Goal: Task Accomplishment & Management: Manage account settings

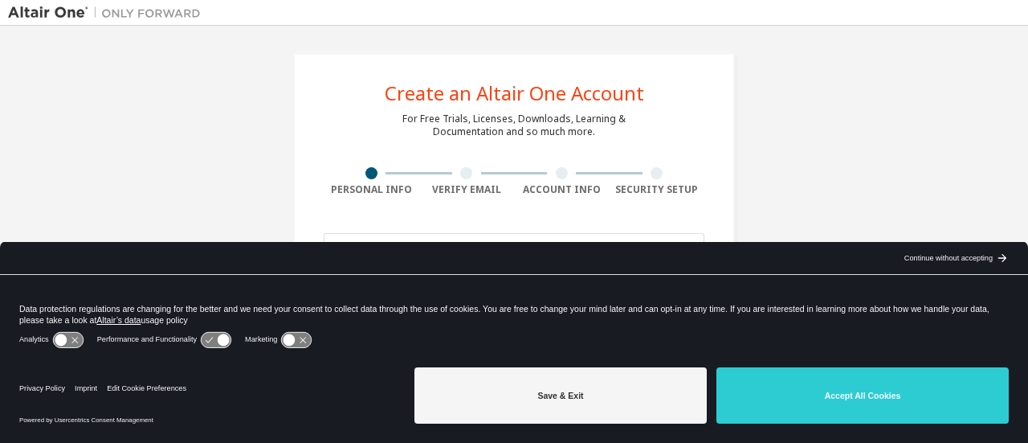
click at [437, 249] on div "arrow_back_black_24dp Continue without accepting arrow_forward_black_24dp" at bounding box center [514, 258] width 1028 height 33
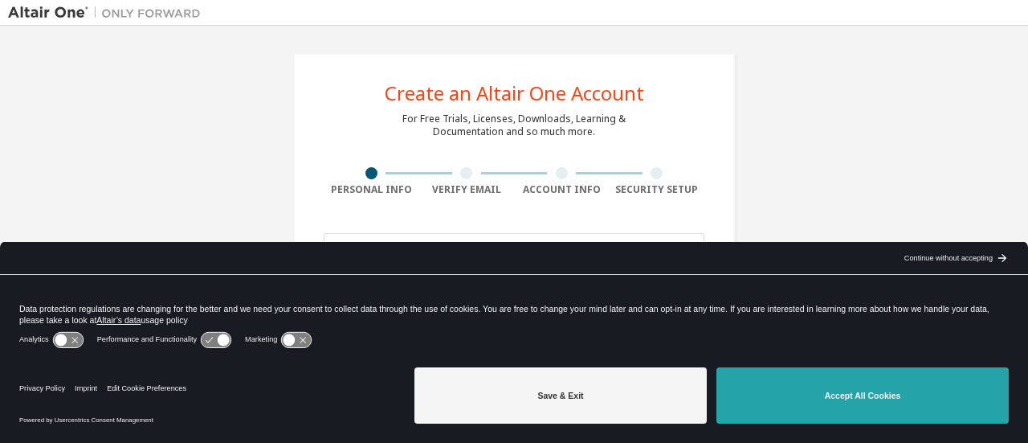
click at [856, 388] on button "Accept All Cookies" at bounding box center [863, 395] width 292 height 56
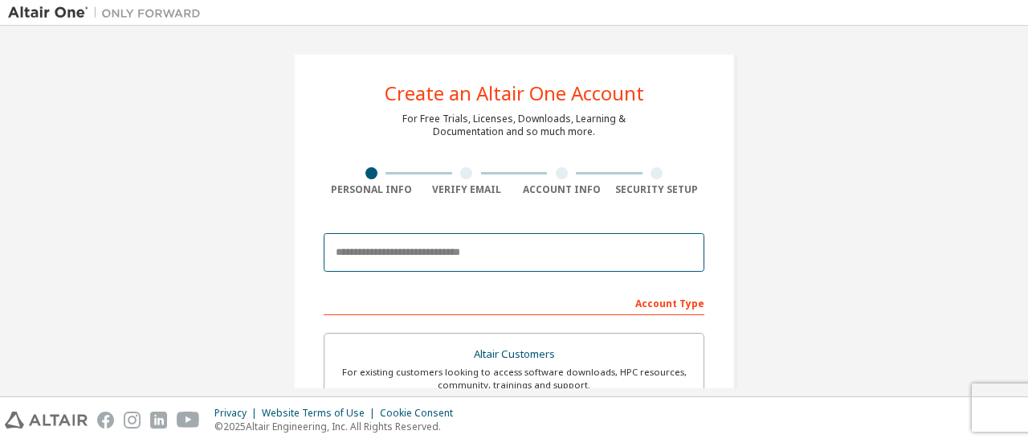
click at [471, 264] on input "email" at bounding box center [514, 252] width 381 height 39
type input "**********"
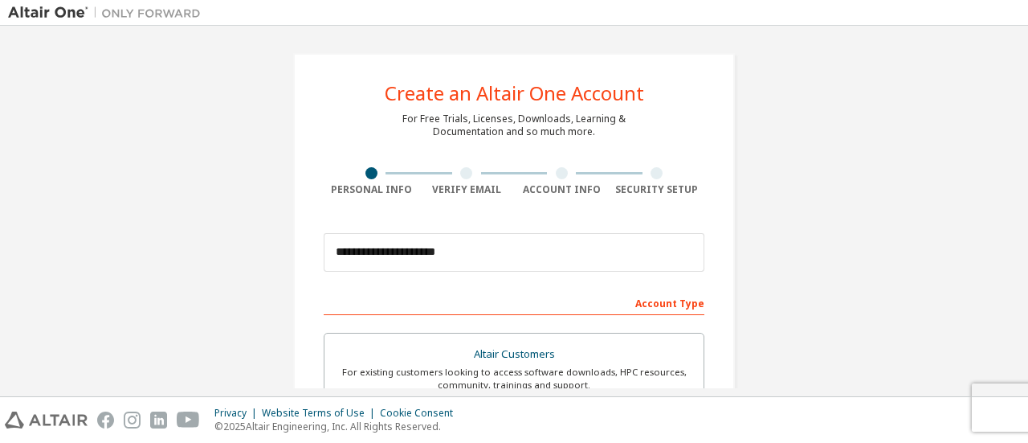
type input "****"
type input "**********"
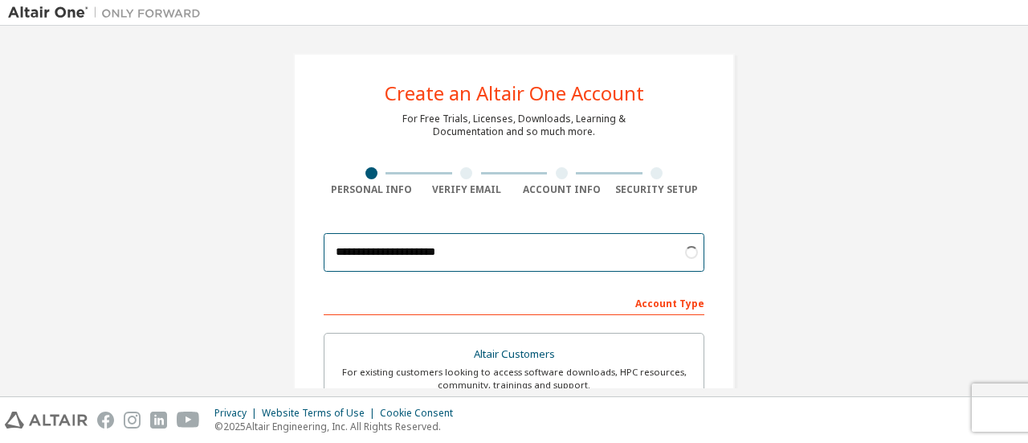
drag, startPoint x: 497, startPoint y: 248, endPoint x: 335, endPoint y: 267, distance: 163.3
click at [335, 267] on input "**********" at bounding box center [514, 252] width 381 height 39
type input "**********"
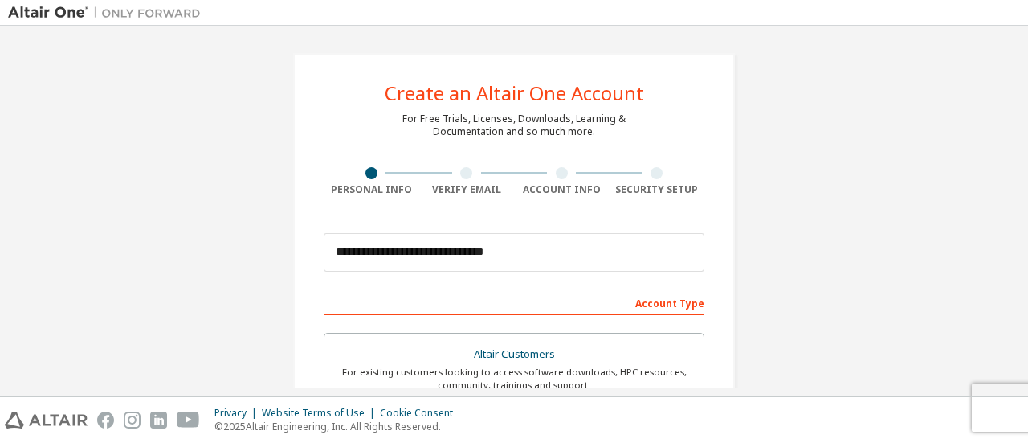
click at [1027, 94] on div "**********" at bounding box center [514, 211] width 1028 height 370
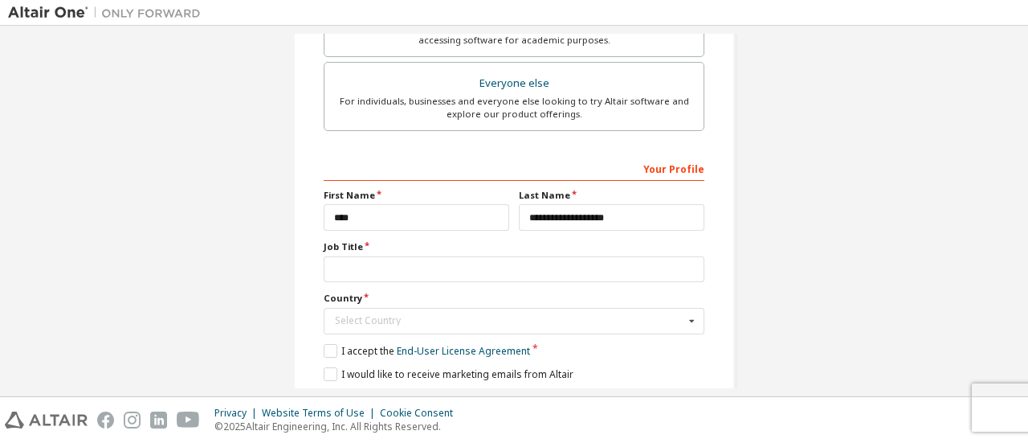
scroll to position [543, 0]
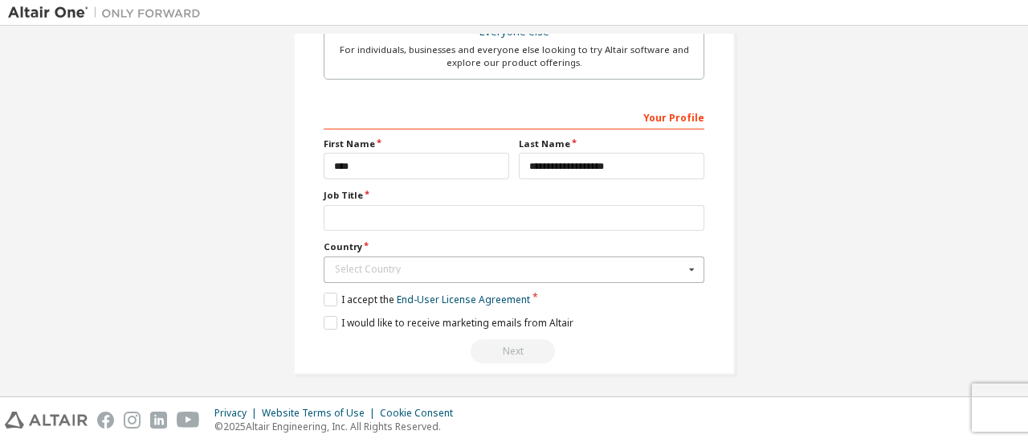
click at [508, 264] on div "Select Country" at bounding box center [509, 269] width 349 height 10
click at [326, 300] on label "I accept the End-User License Agreement" at bounding box center [427, 299] width 206 height 14
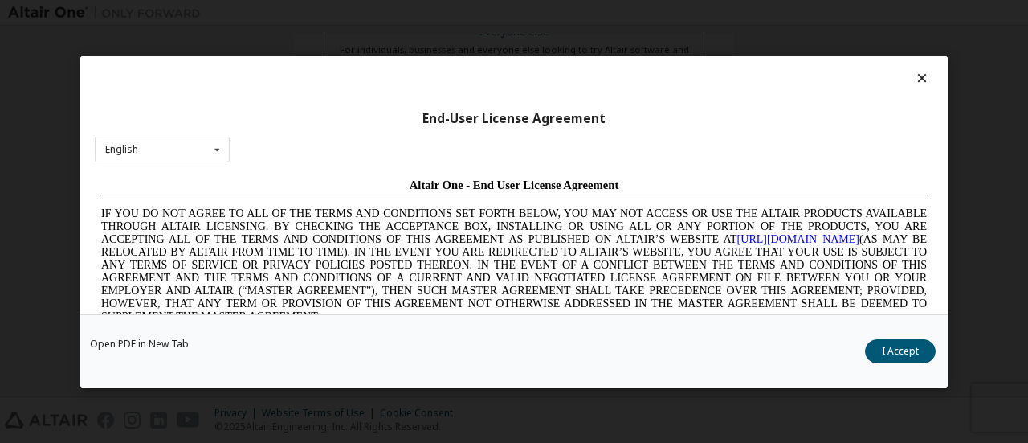
scroll to position [0, 0]
click at [897, 338] on div "Open PDF in New Tab I Accept" at bounding box center [514, 349] width 868 height 73
click at [897, 347] on button "I Accept" at bounding box center [900, 350] width 71 height 24
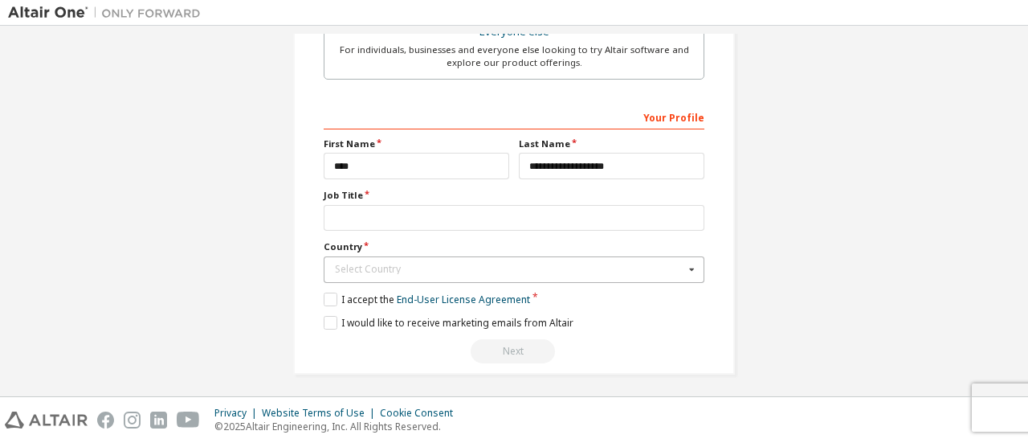
click at [350, 264] on div "Select Country" at bounding box center [509, 269] width 349 height 10
type input "******"
type input "*"
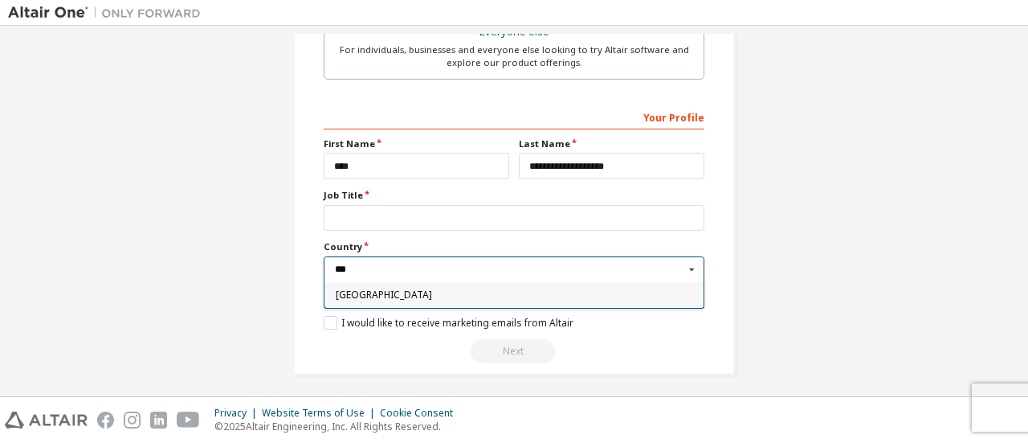
type input "***"
click at [427, 290] on span "Spain" at bounding box center [514, 295] width 357 height 10
type input "***"
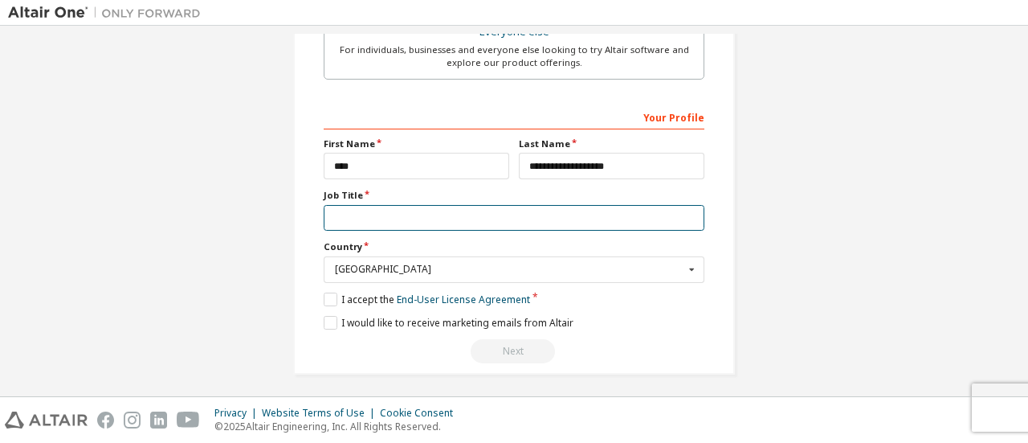
click at [363, 218] on input "text" at bounding box center [514, 218] width 381 height 27
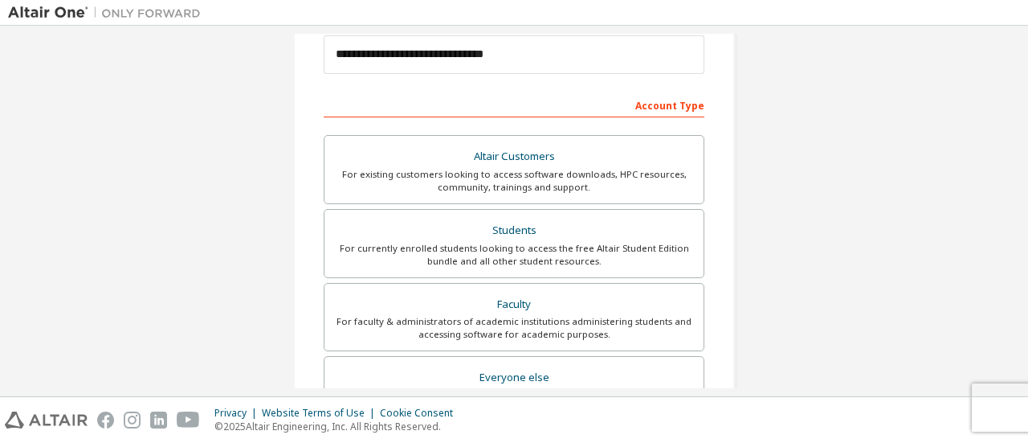
scroll to position [182, 0]
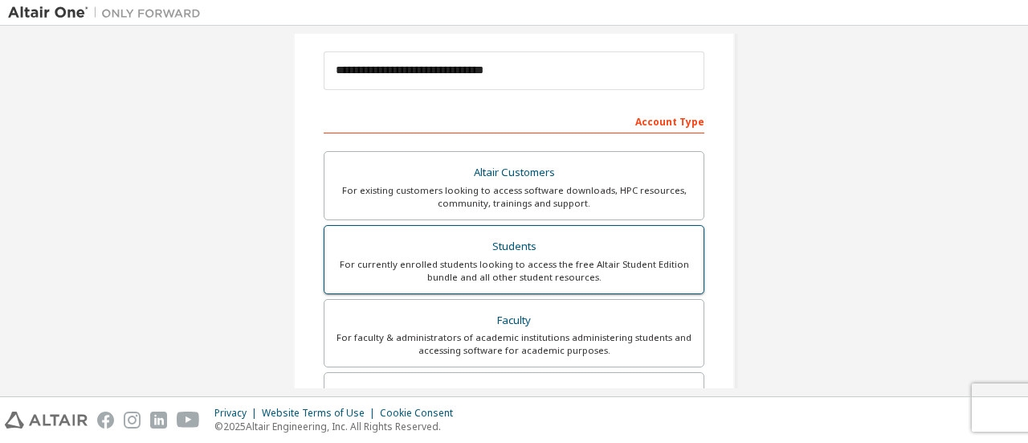
type input "**********"
click at [473, 251] on div "Students" at bounding box center [514, 246] width 360 height 22
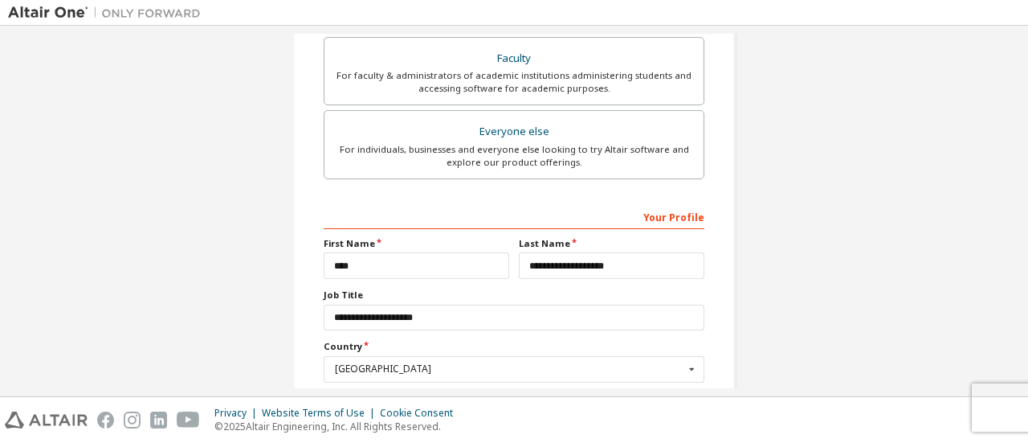
scroll to position [543, 0]
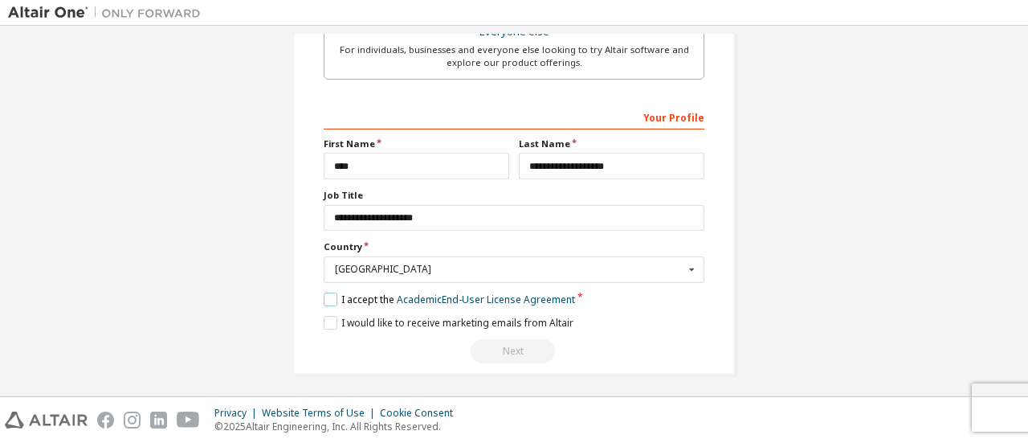
click at [553, 300] on label "I accept the Academic End-User License Agreement" at bounding box center [449, 299] width 251 height 14
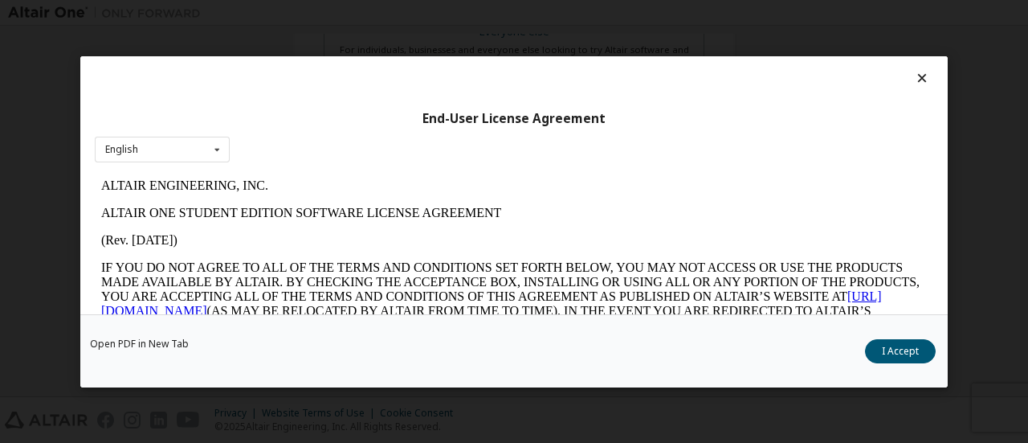
scroll to position [0, 0]
click at [913, 356] on button "I Accept" at bounding box center [900, 350] width 71 height 24
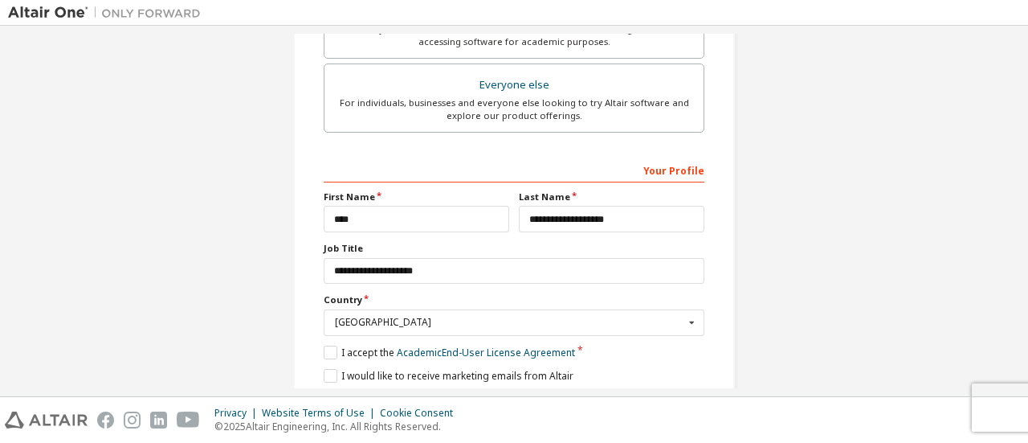
scroll to position [543, 0]
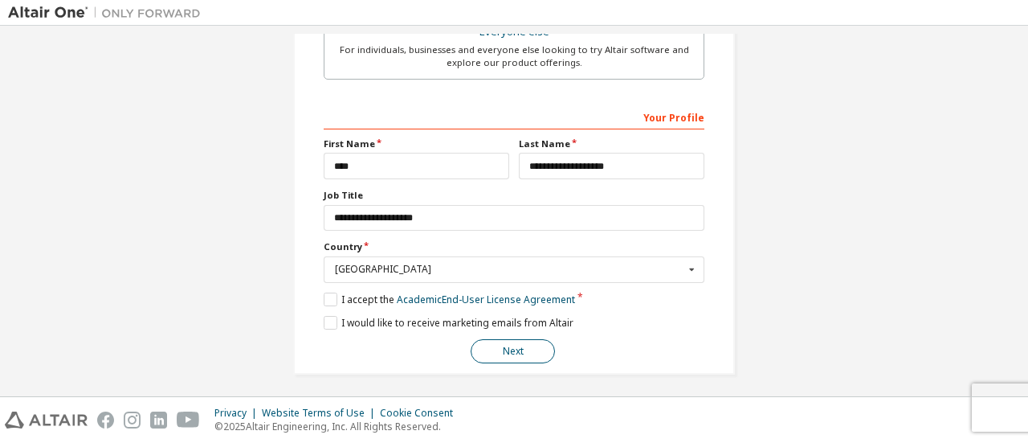
click at [528, 341] on button "Next" at bounding box center [513, 351] width 84 height 24
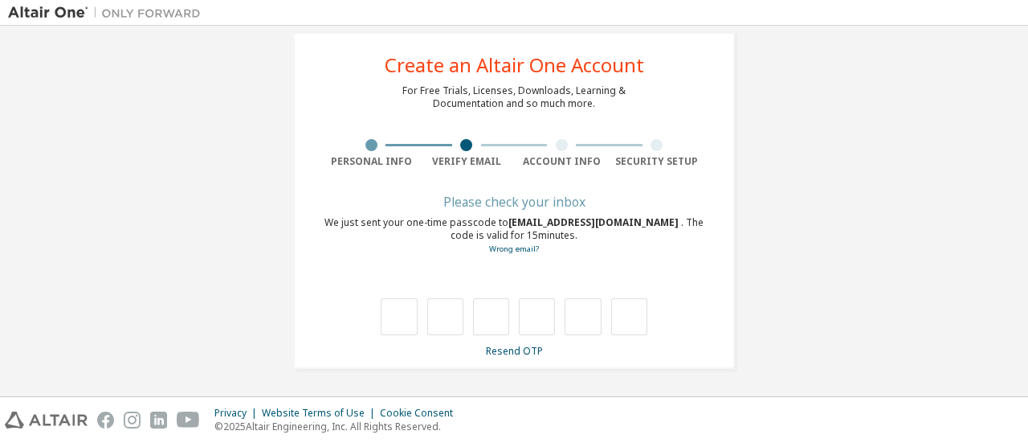
scroll to position [27, 0]
type input "*"
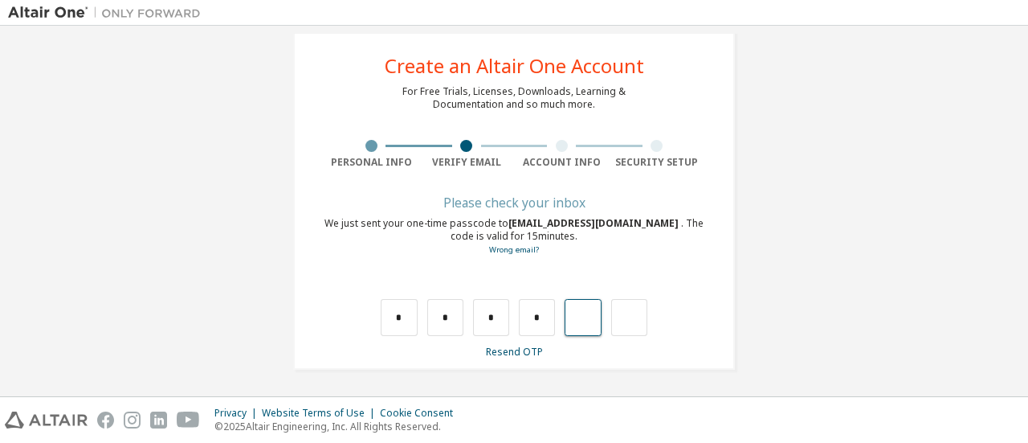
type input "*"
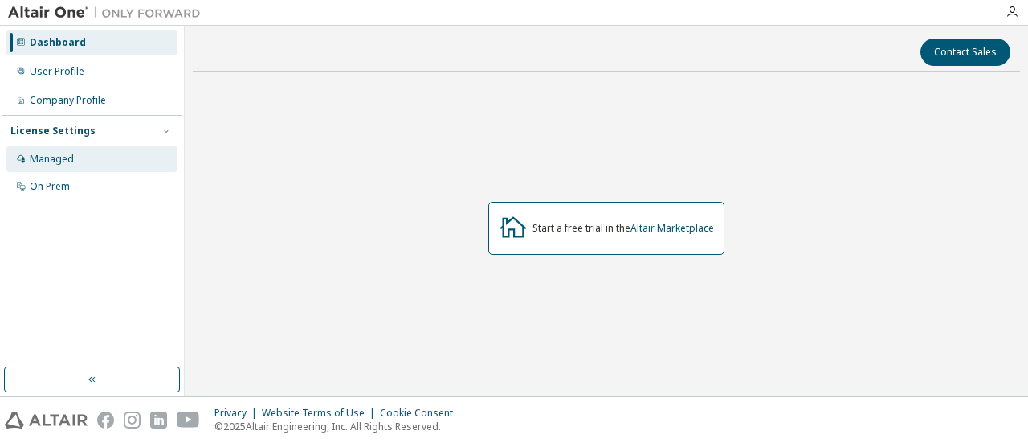
click at [77, 158] on div "Managed" at bounding box center [91, 159] width 171 height 26
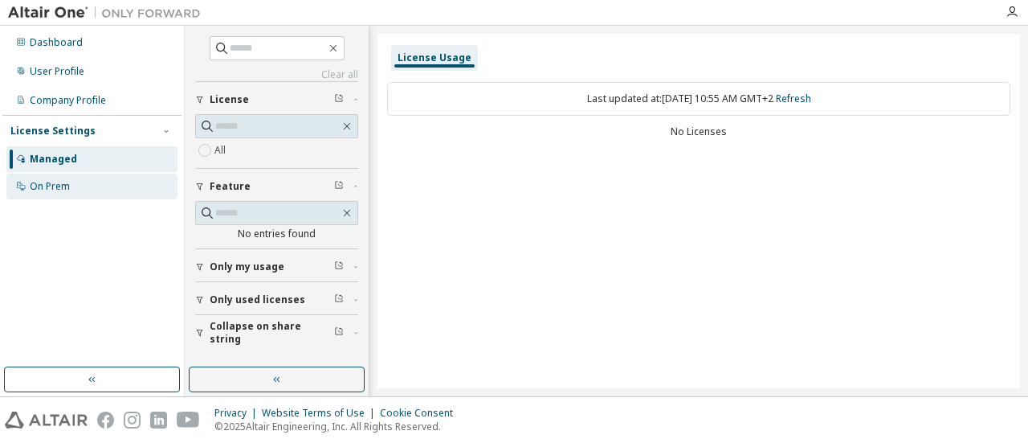
click at [62, 194] on div "On Prem" at bounding box center [91, 187] width 171 height 26
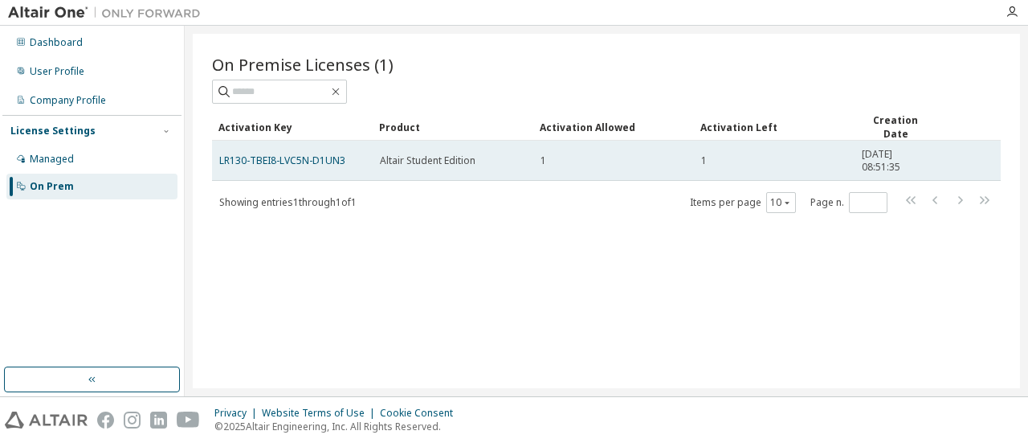
click at [446, 144] on td "Altair Student Edition" at bounding box center [453, 161] width 161 height 40
click at [451, 155] on span "Altair Student Edition" at bounding box center [428, 160] width 96 height 13
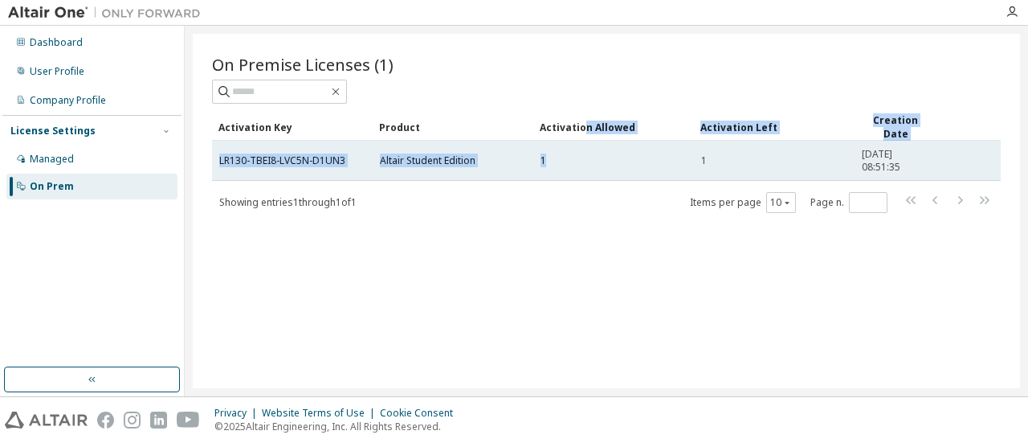
drag, startPoint x: 580, startPoint y: 134, endPoint x: 599, endPoint y: 154, distance: 27.8
click at [599, 154] on table "Activation Key Product Activation Allowed Activation Left Creation Date LR130-T…" at bounding box center [606, 146] width 789 height 67
click at [599, 154] on div "1" at bounding box center [614, 160] width 146 height 13
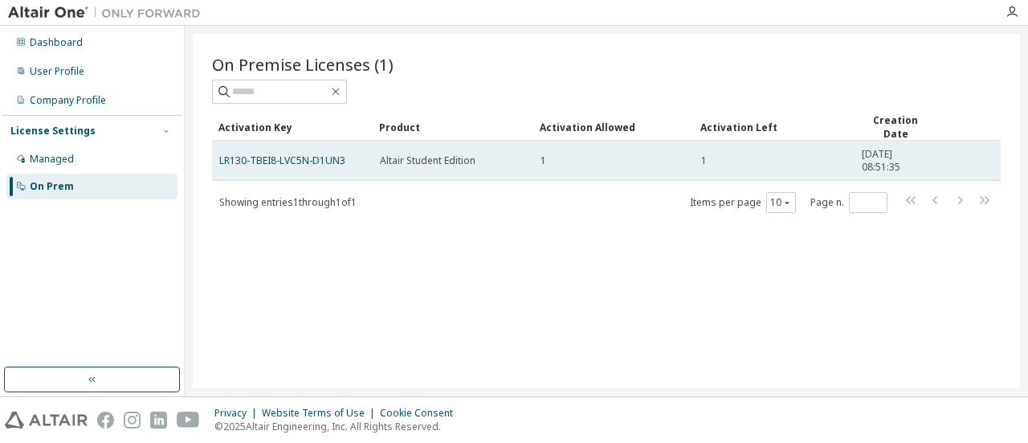
click at [599, 154] on div "1" at bounding box center [614, 160] width 146 height 13
click at [308, 154] on link "LR130-TBEI8-LVC5N-D1UN3" at bounding box center [282, 160] width 126 height 14
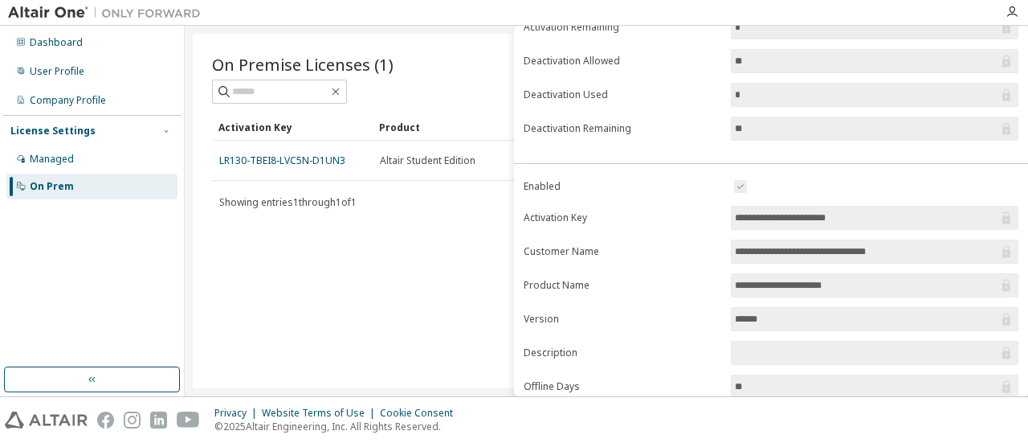
scroll to position [290, 0]
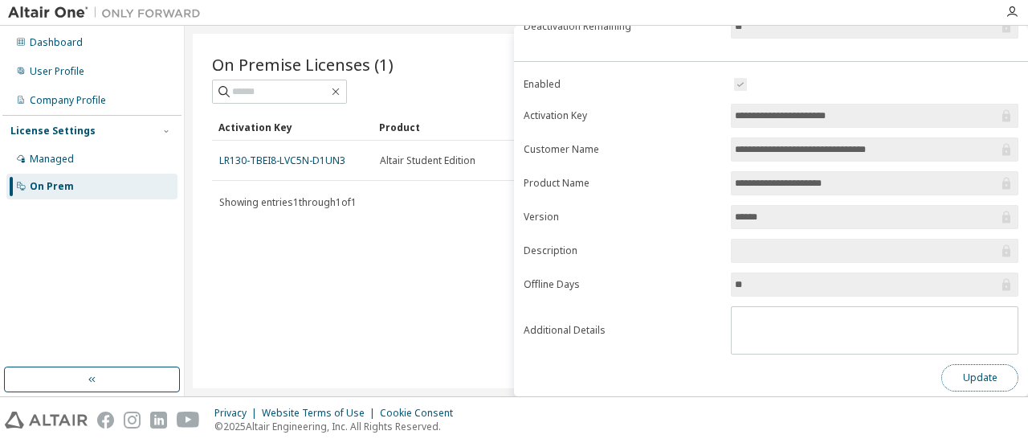
click at [967, 371] on button "Update" at bounding box center [979, 377] width 77 height 27
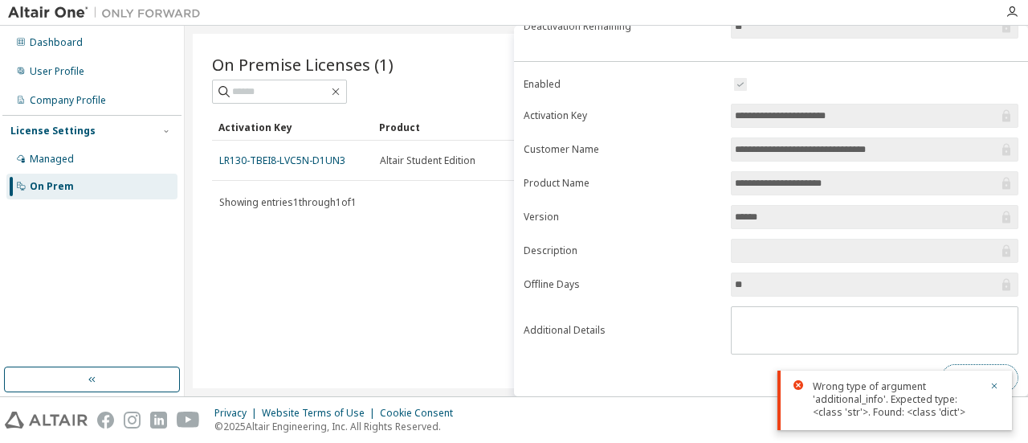
click at [969, 366] on button "Update" at bounding box center [979, 377] width 77 height 27
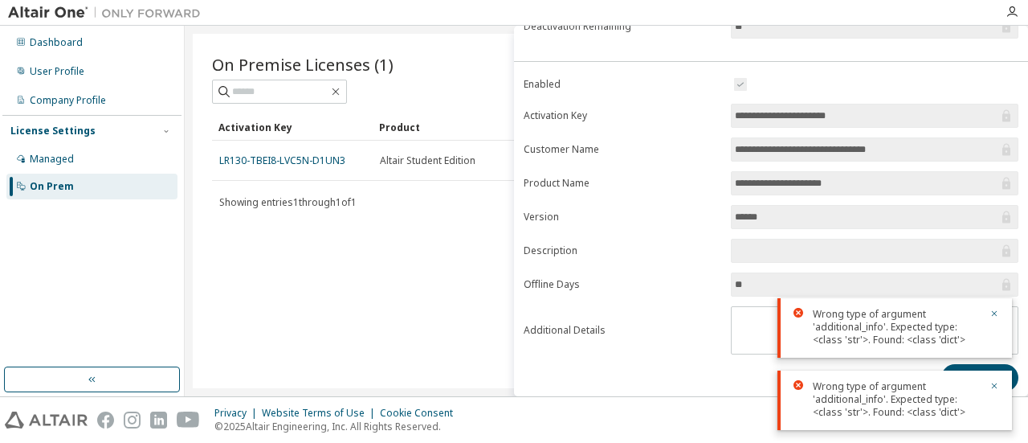
click at [1000, 382] on div "Wrong type of argument 'additional_info'. Expected type: <class 'str'>. Found: …" at bounding box center [895, 399] width 235 height 59
click at [991, 388] on icon "button" at bounding box center [995, 386] width 10 height 10
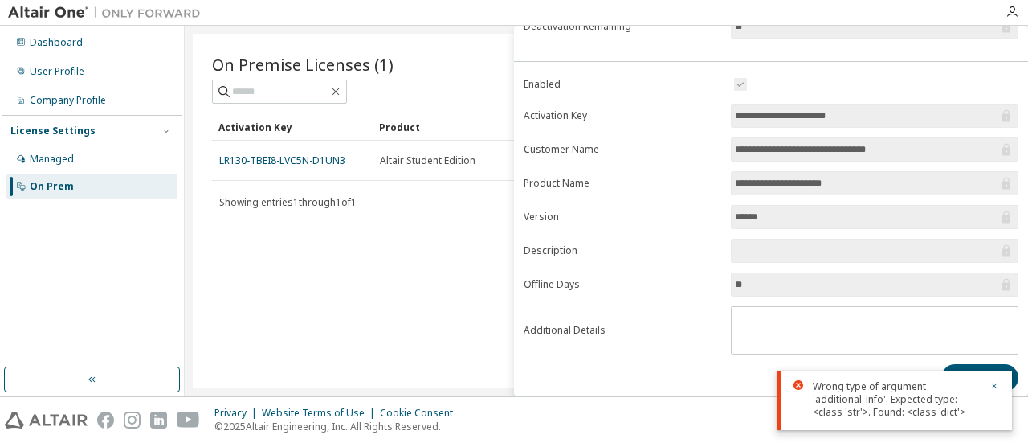
click at [991, 388] on icon "button" at bounding box center [995, 386] width 10 height 10
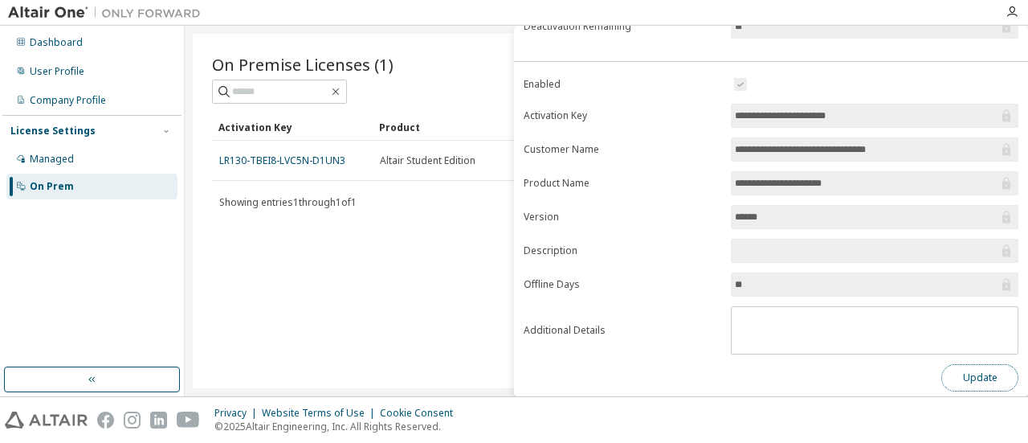
click at [947, 369] on button "Update" at bounding box center [979, 377] width 77 height 27
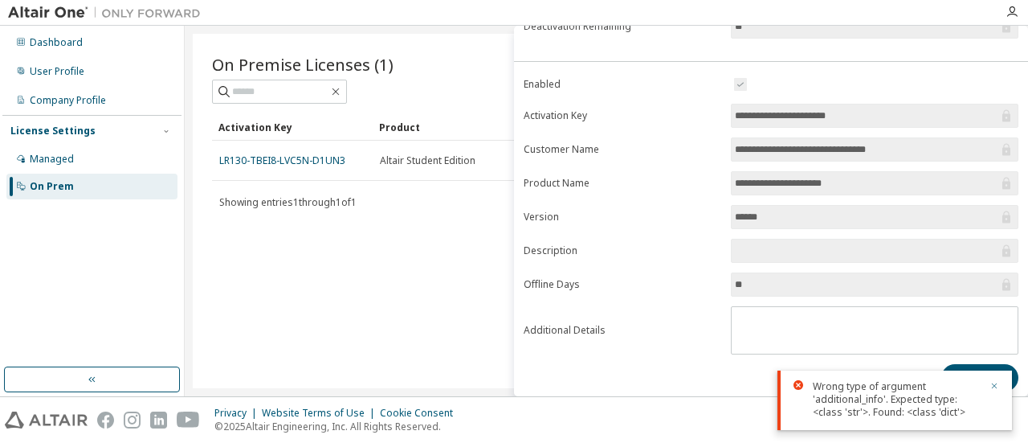
click at [995, 387] on icon "button" at bounding box center [995, 386] width 6 height 6
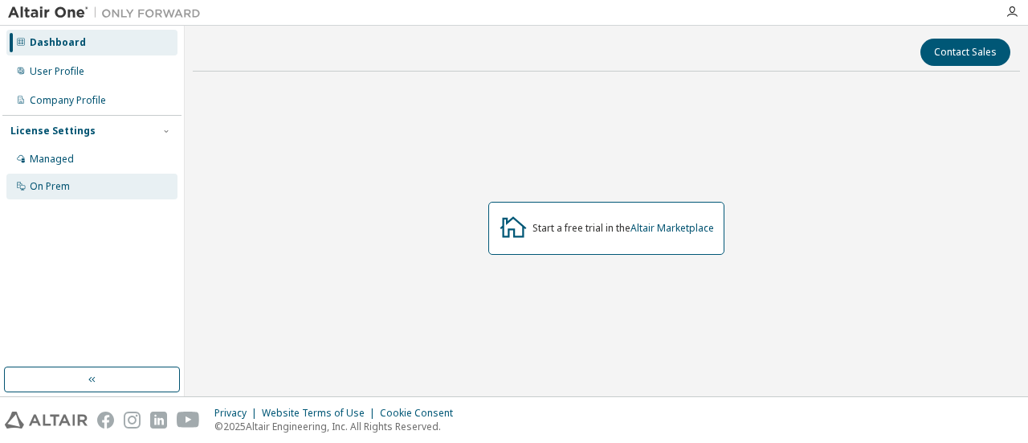
click at [72, 190] on div "On Prem" at bounding box center [91, 187] width 171 height 26
